Goal: Information Seeking & Learning: Learn about a topic

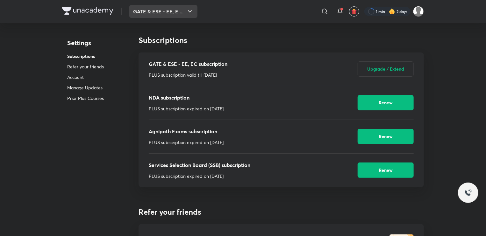
click at [168, 10] on button "GATE & ESE - EE, E ..." at bounding box center [163, 11] width 68 height 13
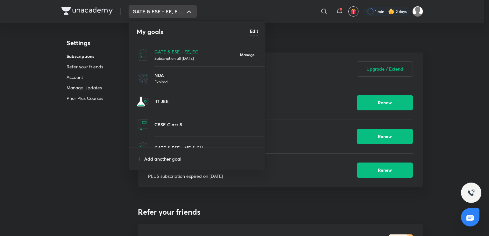
click at [177, 48] on p "GATE & ESE - EE, EC" at bounding box center [195, 51] width 82 height 7
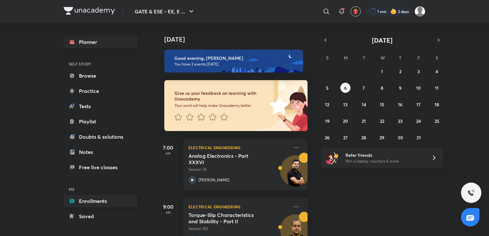
click at [92, 202] on link "Enrollments" at bounding box center [101, 201] width 74 height 13
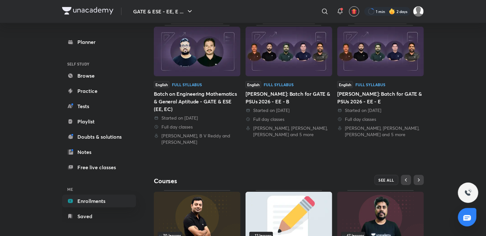
scroll to position [217, 0]
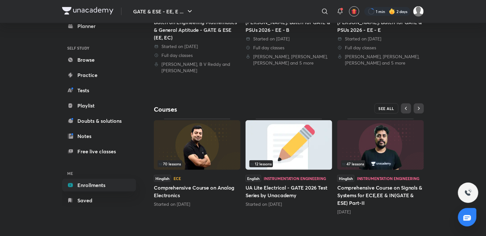
click at [386, 107] on span "SEE ALL" at bounding box center [387, 108] width 16 height 4
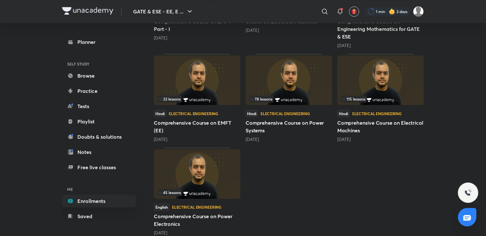
scroll to position [851, 0]
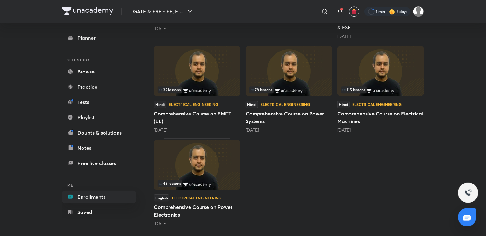
click at [204, 89] on div "32 lessons" at bounding box center [197, 89] width 79 height 7
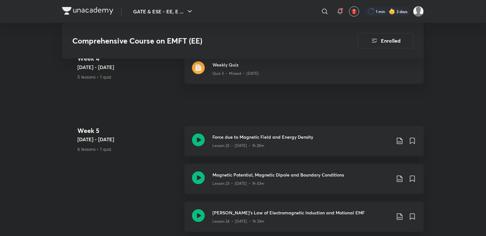
scroll to position [1274, 0]
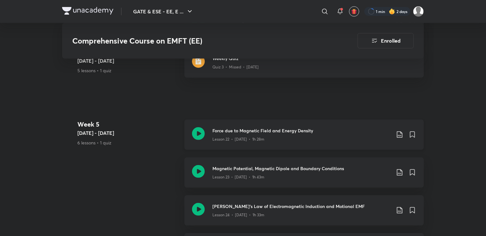
click at [196, 132] on icon at bounding box center [198, 133] width 13 height 13
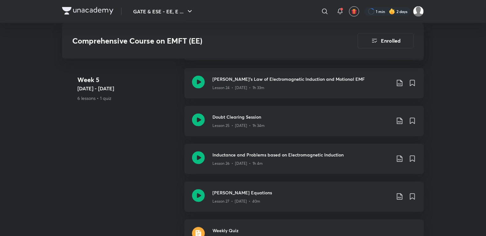
scroll to position [1274, 0]
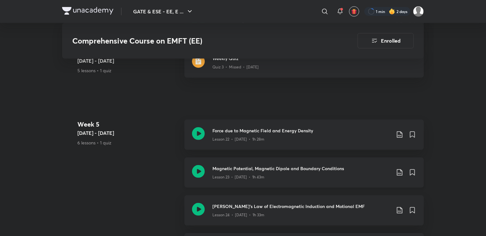
click at [201, 167] on icon at bounding box center [198, 171] width 13 height 13
